Goal: Task Accomplishment & Management: Manage account settings

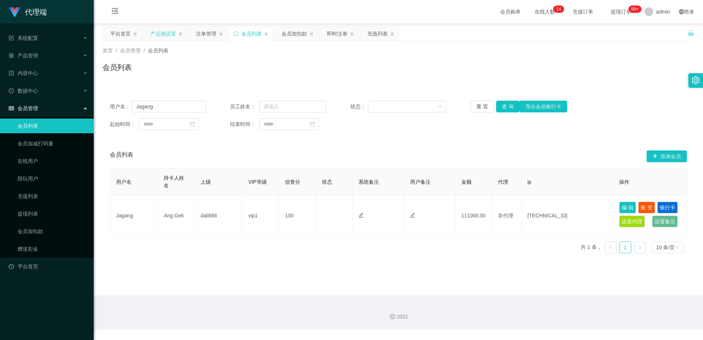
click at [164, 35] on div "产品预设置" at bounding box center [164, 34] width 26 height 14
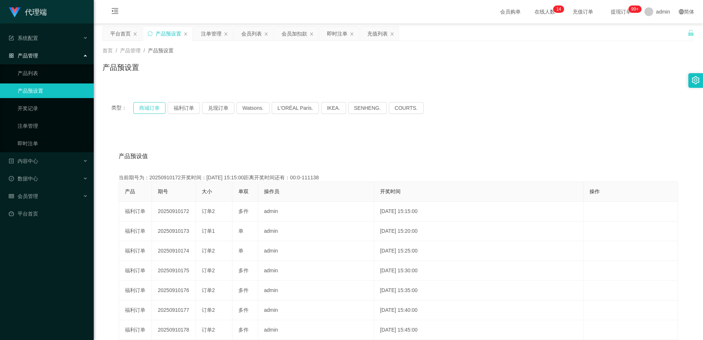
click at [145, 107] on button "商城订单" at bounding box center [149, 108] width 32 height 12
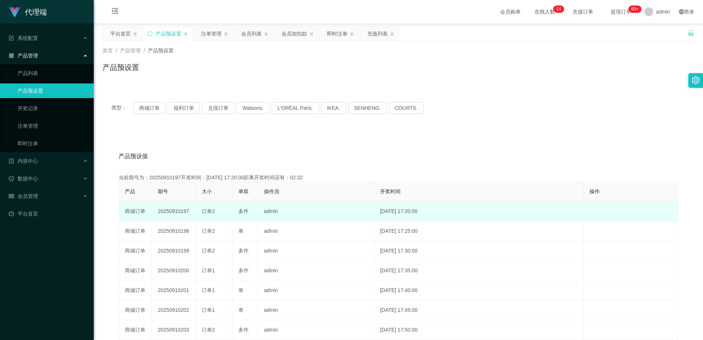
click at [173, 211] on td "20250910197" at bounding box center [174, 212] width 44 height 20
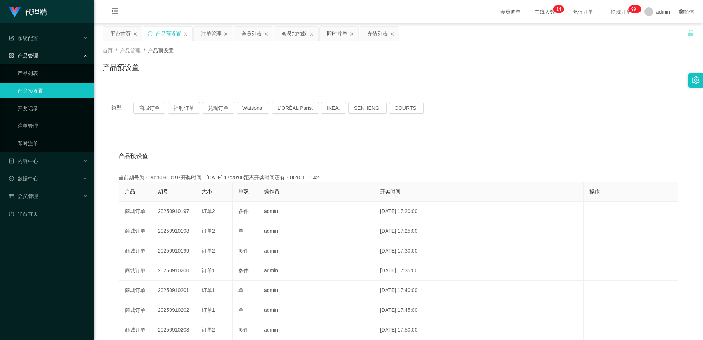
copy td "20250910197"
click at [203, 35] on div "注单管理" at bounding box center [211, 34] width 21 height 14
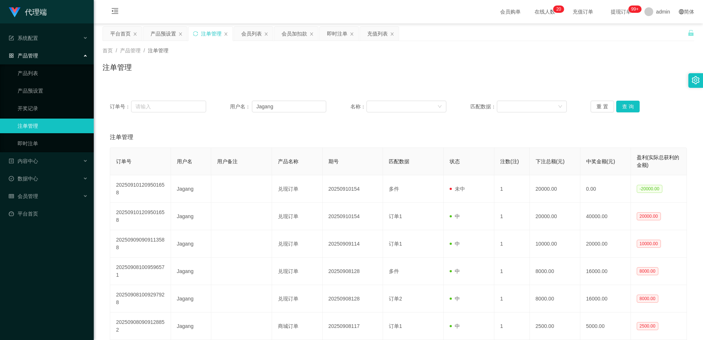
click at [282, 113] on div "订单号： 用户名： Jagang 名称： 匹配数据： 重 置 查 询" at bounding box center [399, 106] width 592 height 26
click at [284, 108] on input "Jagang" at bounding box center [289, 107] width 74 height 12
click at [626, 105] on button "查 询" at bounding box center [627, 107] width 23 height 12
click at [304, 106] on input "Jagang" at bounding box center [289, 107] width 74 height 12
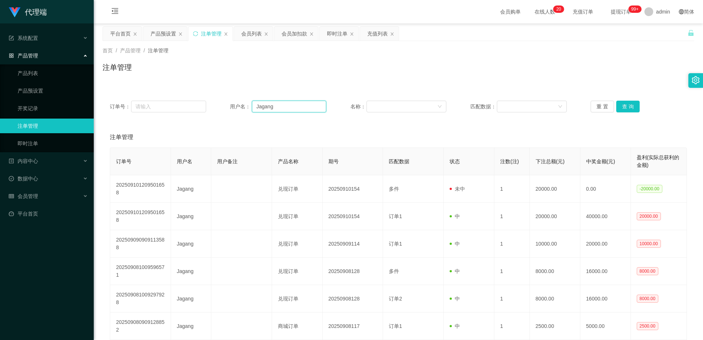
click at [304, 106] on input "Jagang" at bounding box center [289, 107] width 74 height 12
paste input "[PERSON_NAME]"
type input "[PERSON_NAME]"
click at [624, 107] on button "查 询" at bounding box center [627, 107] width 23 height 12
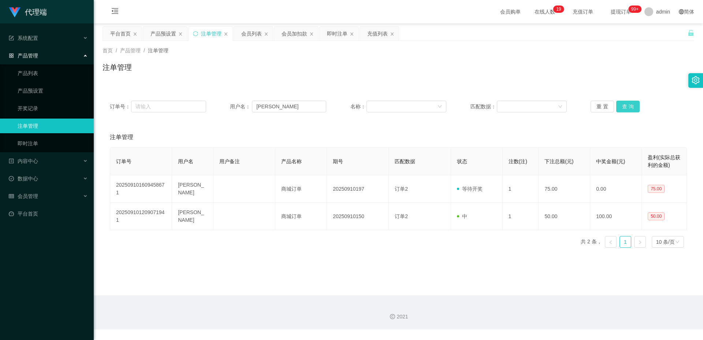
click at [618, 109] on button "查 询" at bounding box center [627, 107] width 23 height 12
click at [618, 109] on div "重 置 查 询" at bounding box center [639, 107] width 96 height 12
click at [618, 109] on button "查 询" at bounding box center [627, 107] width 23 height 12
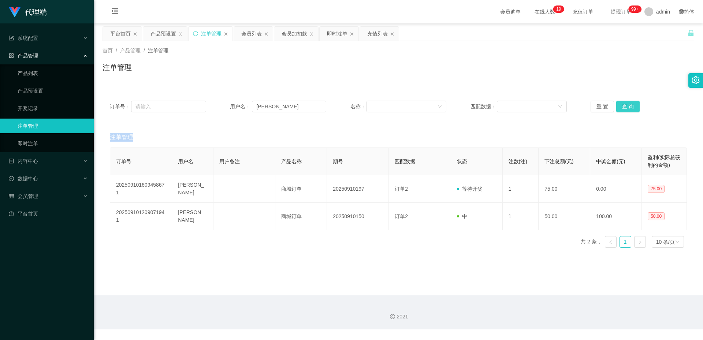
click at [618, 109] on div "重 置 查 询" at bounding box center [639, 107] width 96 height 12
click at [627, 106] on button "查 询" at bounding box center [627, 107] width 23 height 12
click at [626, 107] on button "查 询" at bounding box center [627, 107] width 23 height 12
click at [631, 104] on button "查 询" at bounding box center [627, 107] width 23 height 12
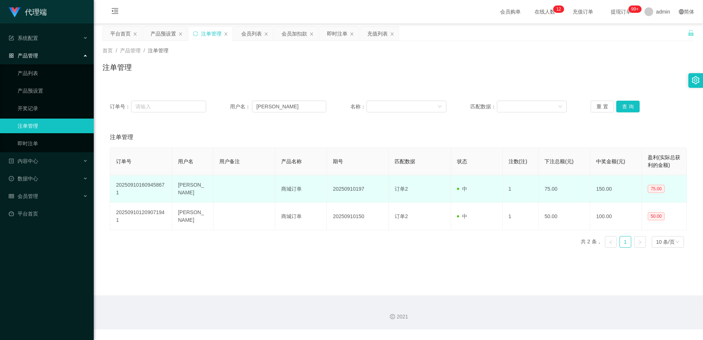
click at [191, 190] on td "[PERSON_NAME]" at bounding box center [192, 188] width 41 height 27
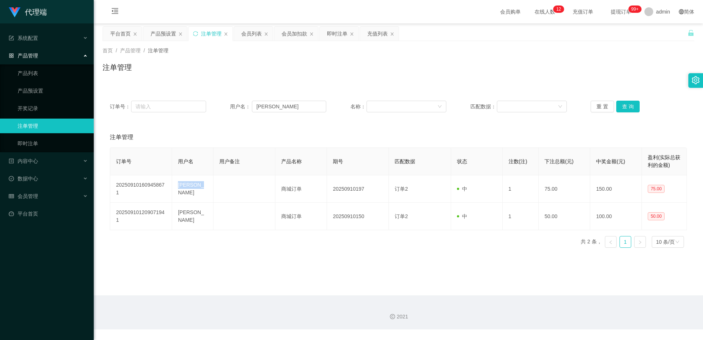
copy td "[PERSON_NAME]"
click at [248, 31] on div "会员列表" at bounding box center [251, 34] width 21 height 14
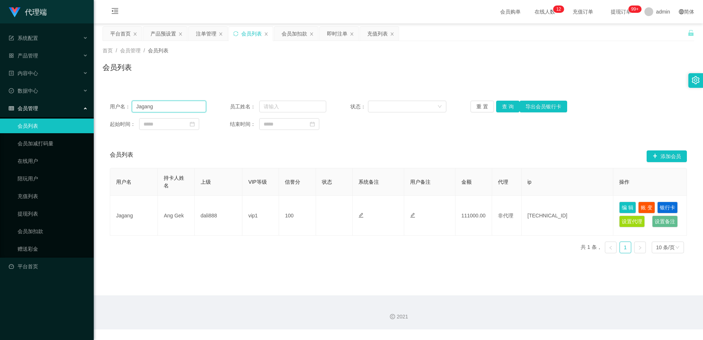
click at [190, 107] on input "Jagang" at bounding box center [169, 107] width 74 height 12
paste input "[PERSON_NAME]"
type input "[PERSON_NAME]"
click at [503, 105] on button "查 询" at bounding box center [507, 107] width 23 height 12
